Goal: Information Seeking & Learning: Learn about a topic

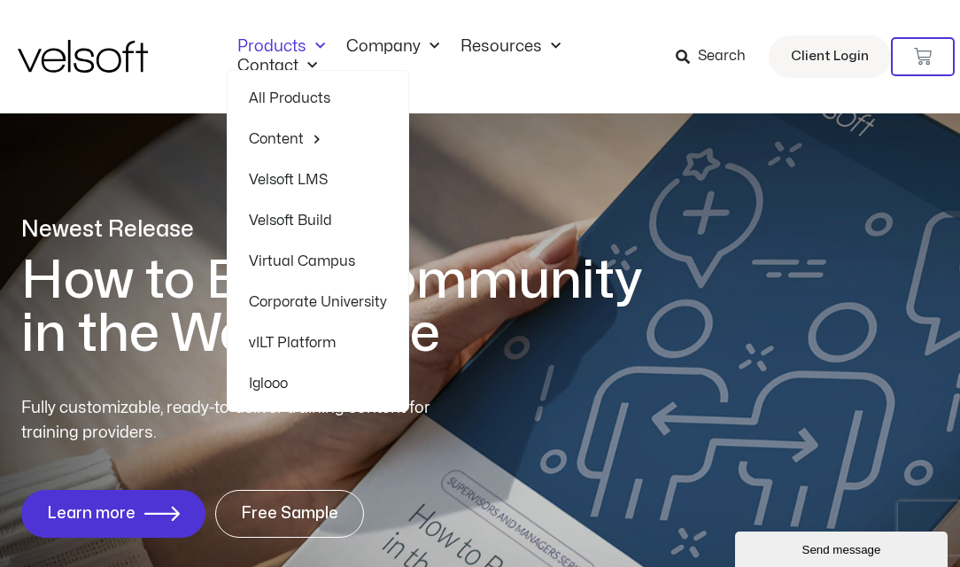
click at [301, 95] on link "All Products" at bounding box center [318, 98] width 138 height 41
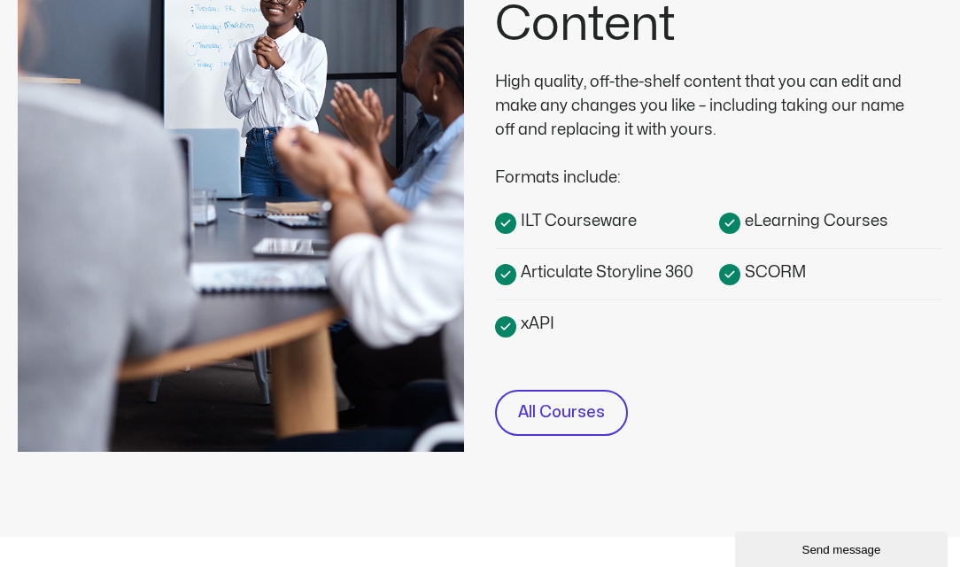
scroll to position [797, 0]
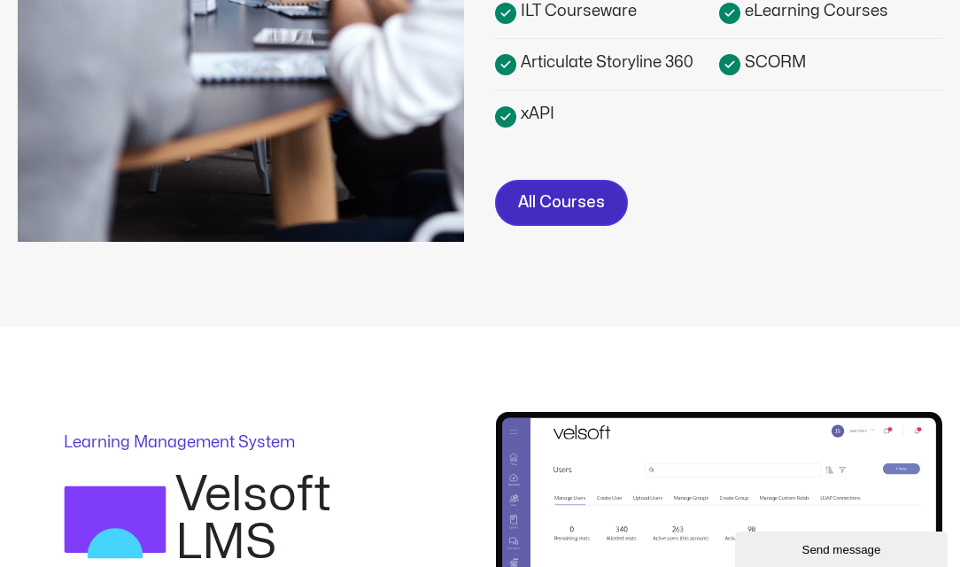
click at [562, 209] on span "All Courses" at bounding box center [561, 203] width 87 height 26
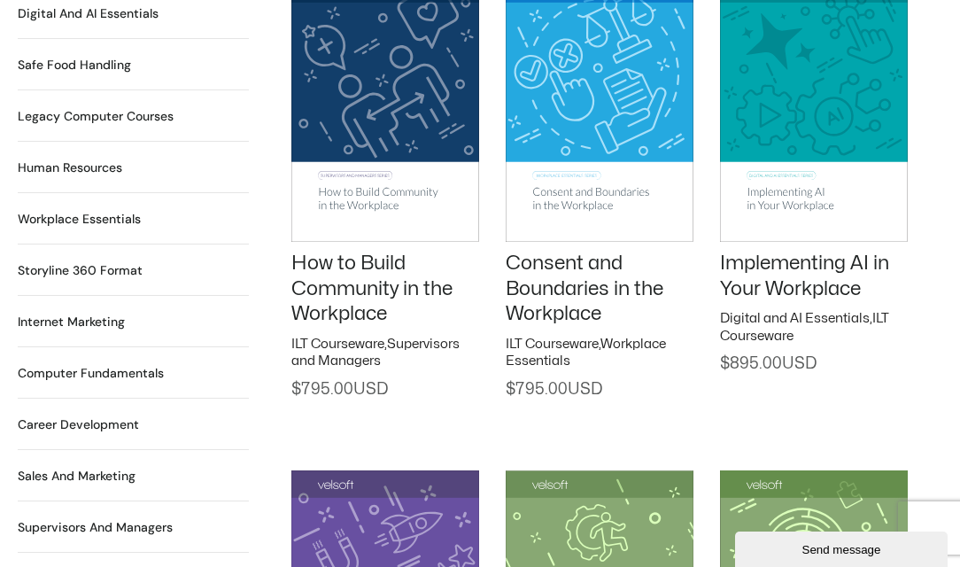
scroll to position [1417, 0]
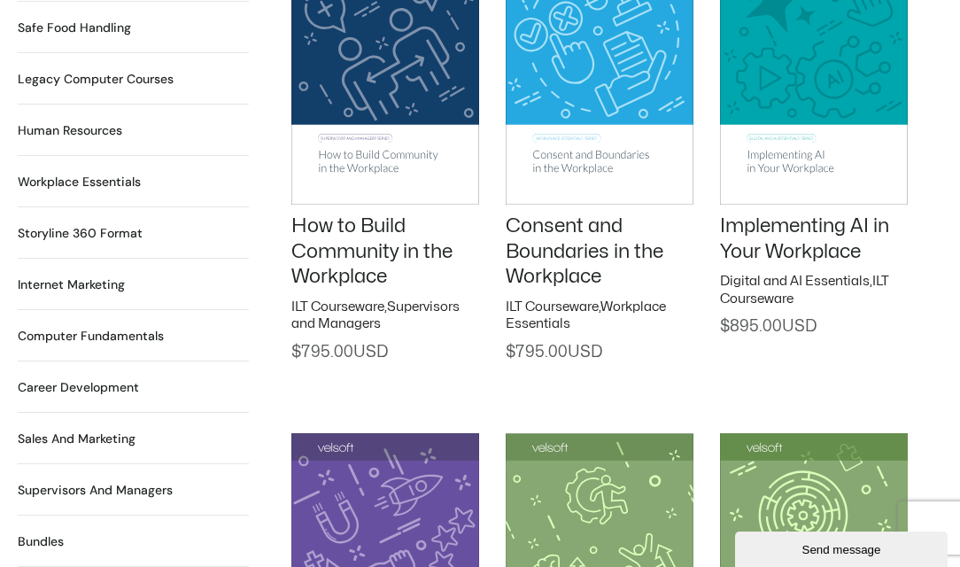
click at [94, 275] on h2 "Internet Marketing 12 Products" at bounding box center [71, 284] width 107 height 19
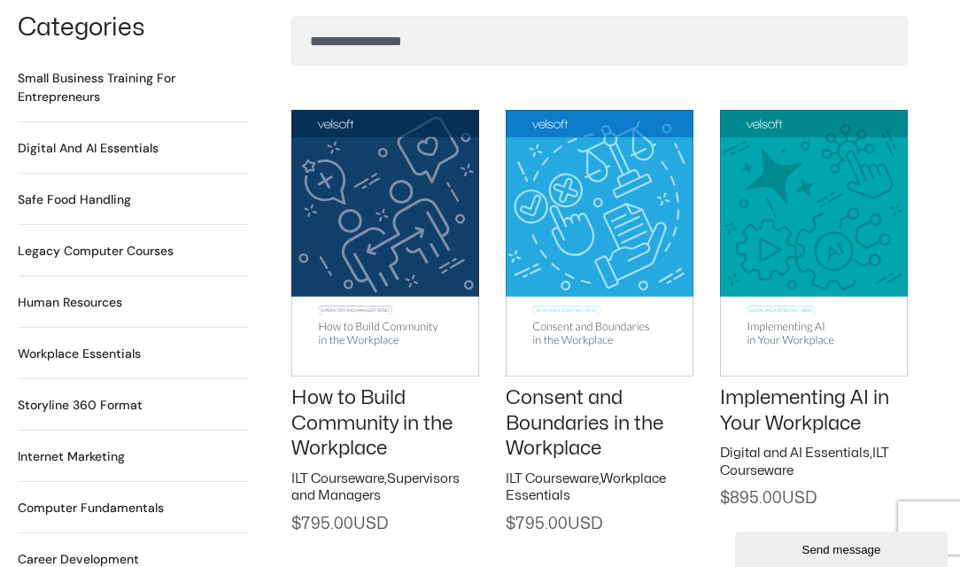
scroll to position [1151, 0]
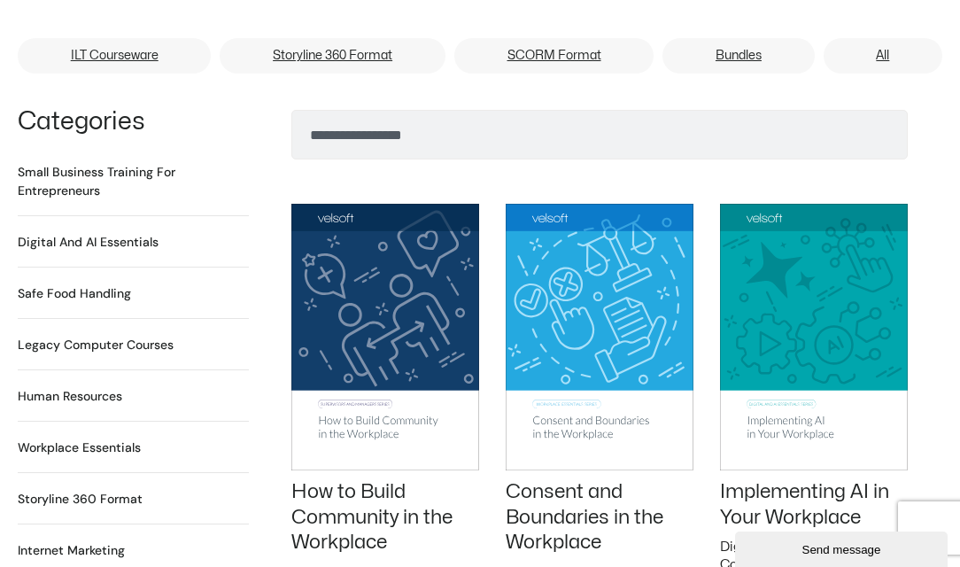
click at [120, 233] on h2 "Digital and AI Essentials 23 Products" at bounding box center [88, 242] width 141 height 19
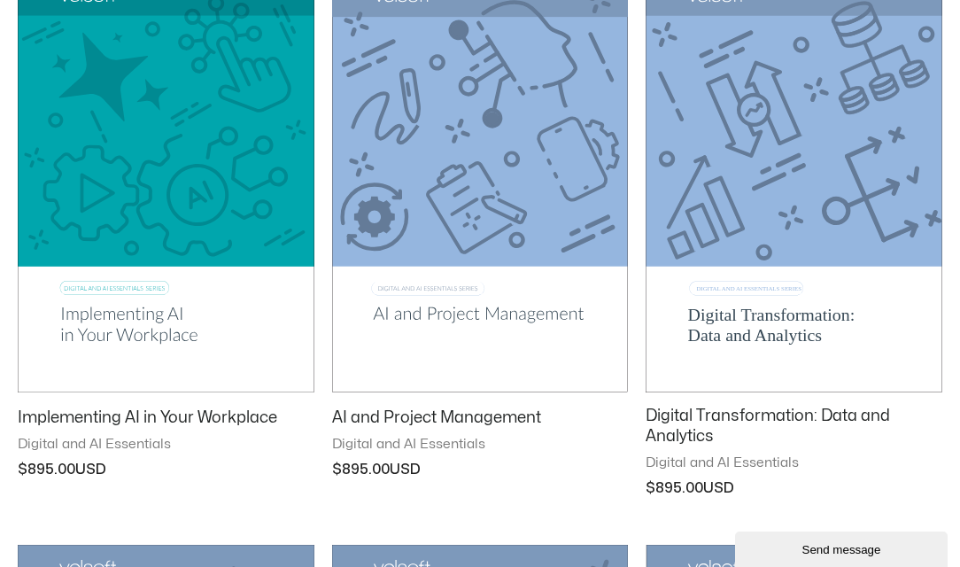
scroll to position [354, 0]
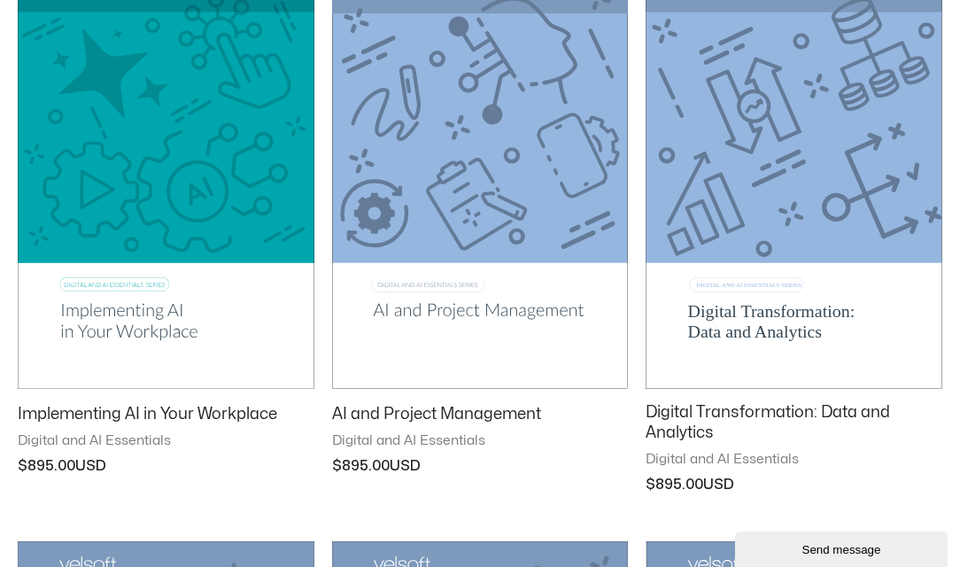
click at [422, 425] on link "AI and Project Management" at bounding box center [480, 418] width 297 height 28
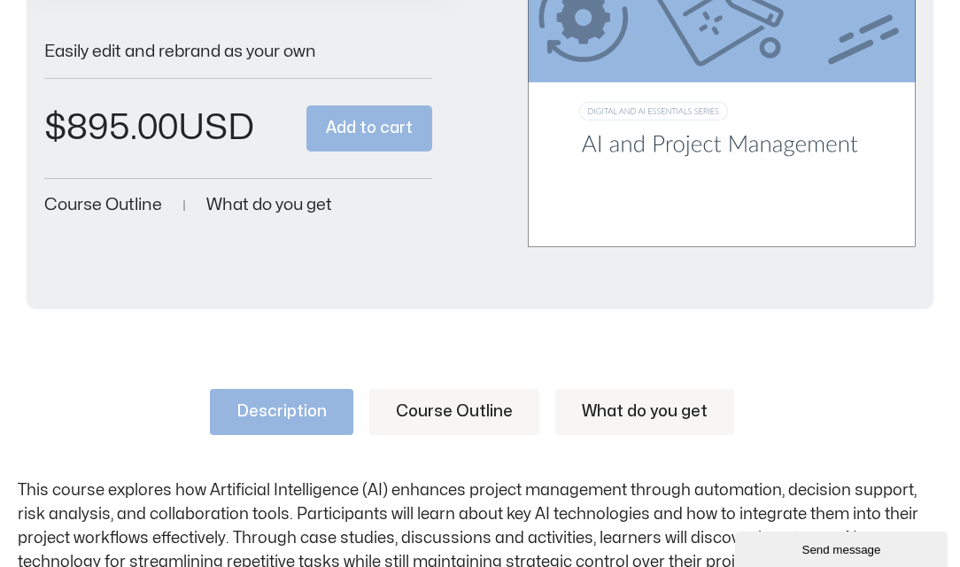
click at [432, 410] on link "Course Outline" at bounding box center [454, 412] width 170 height 46
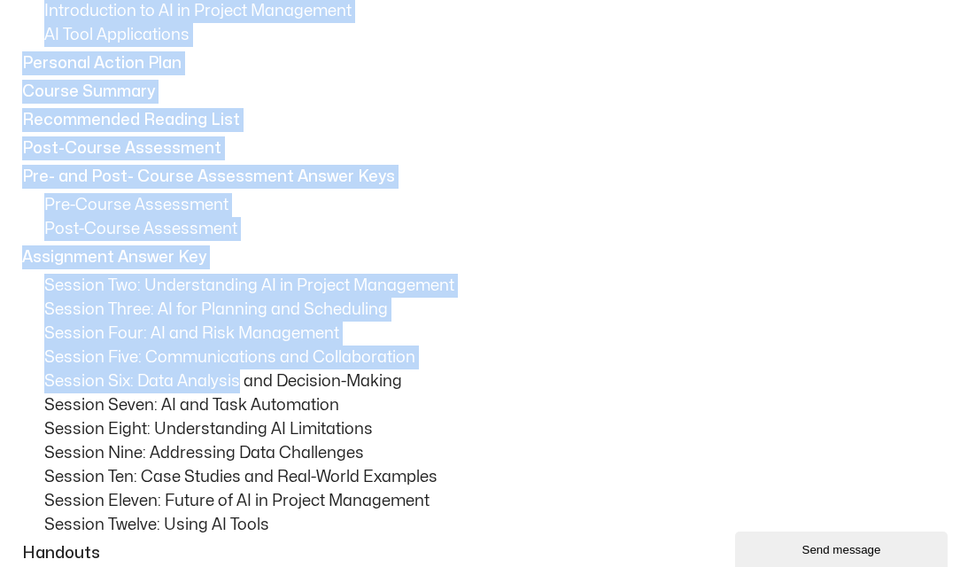
scroll to position [1949, 0]
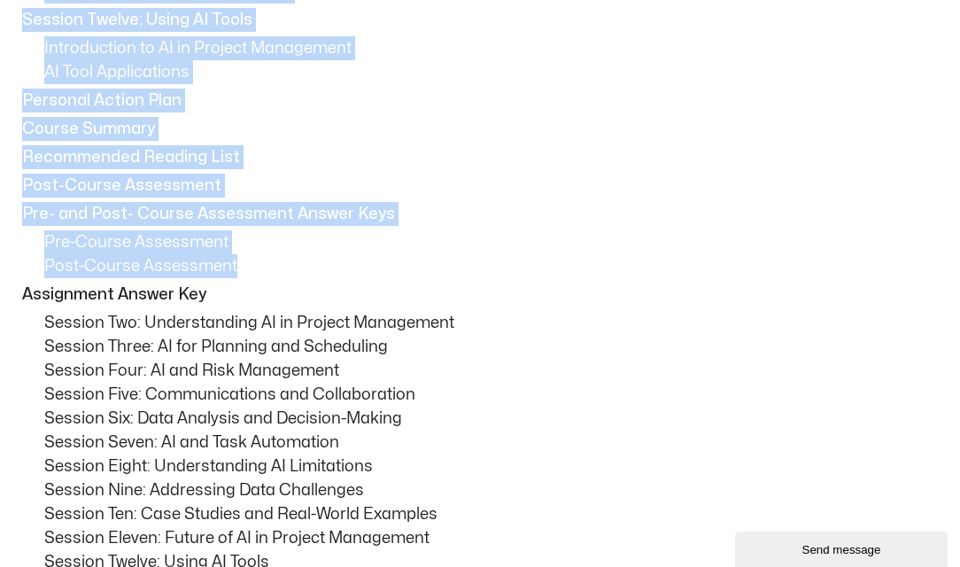
drag, startPoint x: 27, startPoint y: 136, endPoint x: 281, endPoint y: 270, distance: 287.2
click at [281, 270] on p "Post-Course Assessment" at bounding box center [493, 266] width 898 height 24
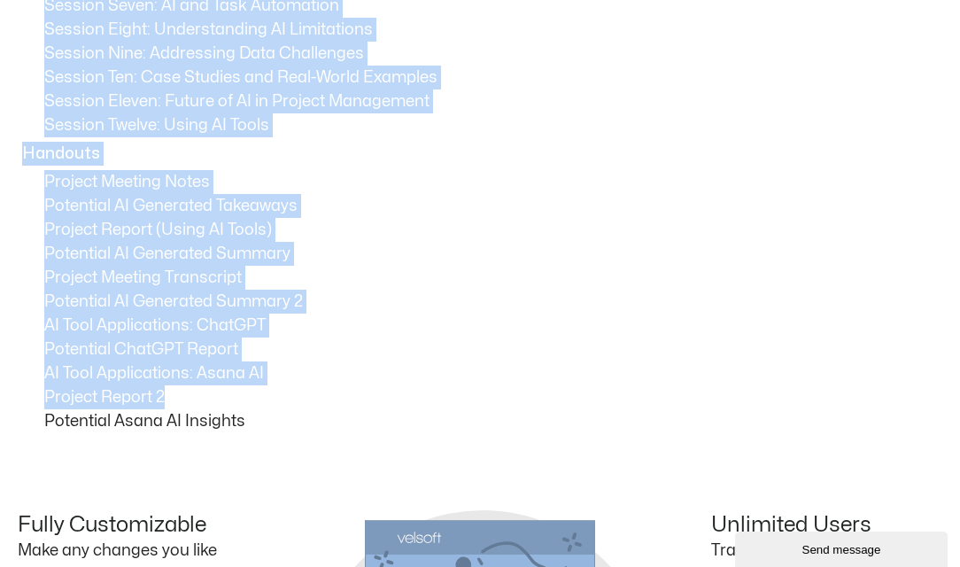
scroll to position [2391, 0]
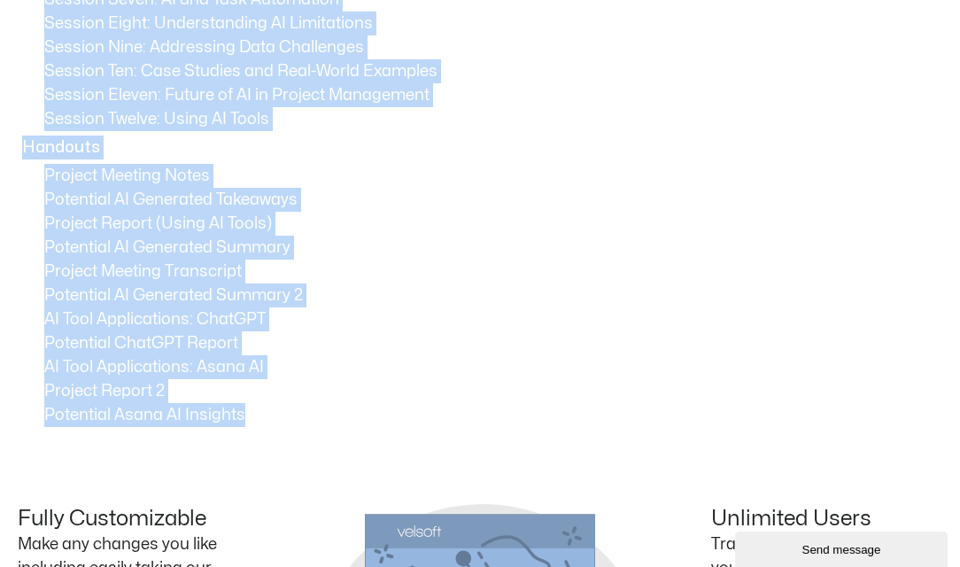
drag, startPoint x: 25, startPoint y: 318, endPoint x: 243, endPoint y: 412, distance: 237.3
copy div "Session One: Course Overview Course Overview Learning Objectives Pre-Assignment…"
